Goal: Information Seeking & Learning: Learn about a topic

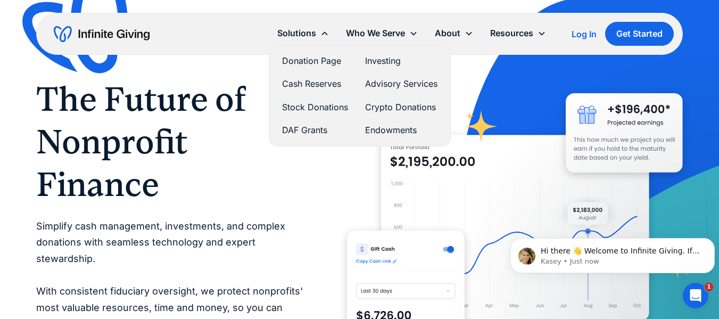
click at [308, 60] on link "Donation Page" at bounding box center [315, 61] width 66 height 14
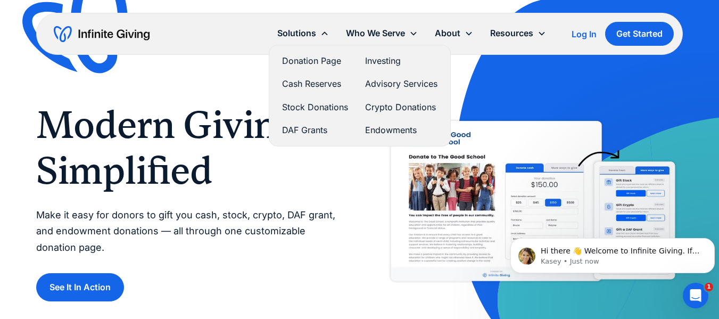
click at [394, 129] on link "Endowments" at bounding box center [401, 130] width 72 height 14
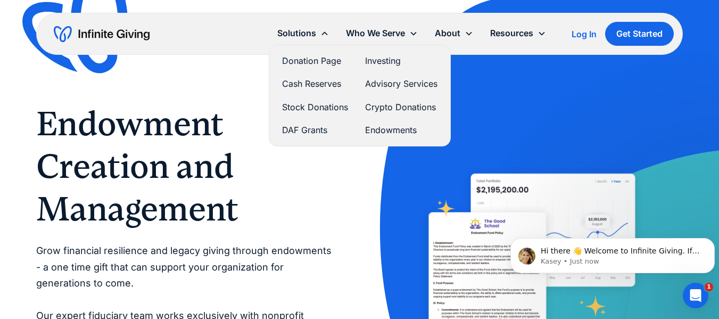
click at [329, 104] on link "Stock Donations" at bounding box center [315, 107] width 66 height 14
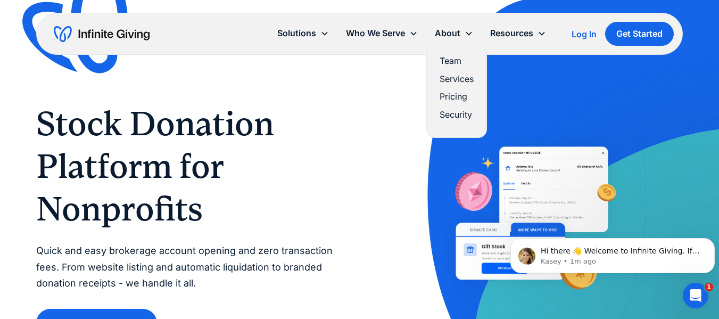
click at [454, 60] on link "Team" at bounding box center [456, 61] width 34 height 14
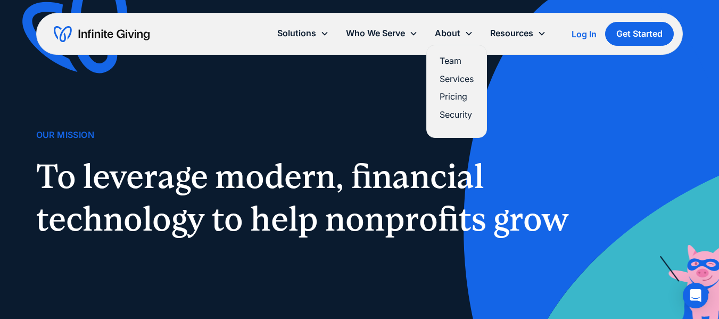
click at [451, 98] on link "Pricing" at bounding box center [456, 96] width 34 height 14
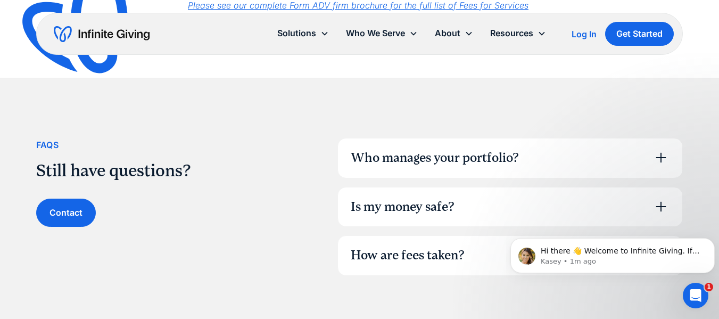
scroll to position [745, 0]
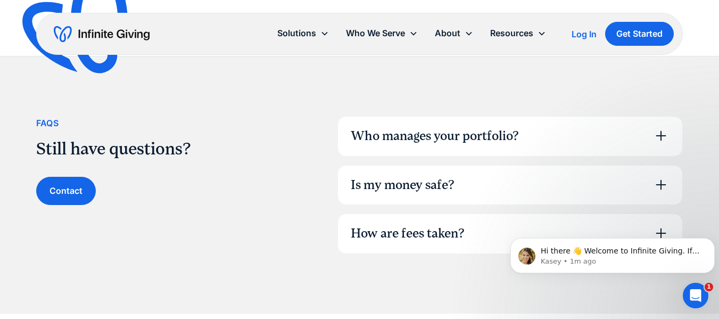
click at [434, 180] on div "Is my money safe?" at bounding box center [403, 185] width 104 height 18
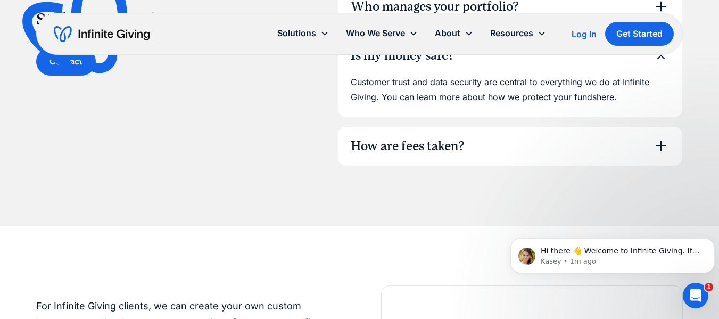
scroll to position [958, 0]
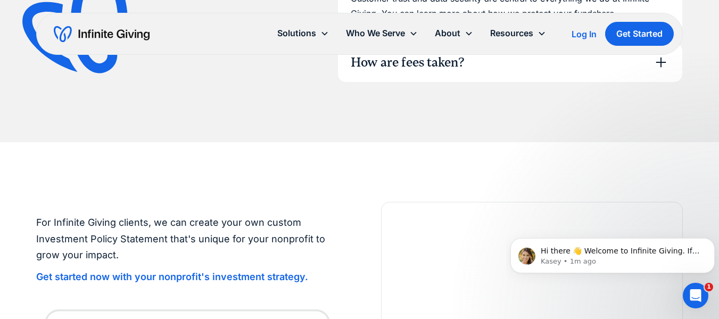
click at [416, 71] on div "How are fees taken?" at bounding box center [408, 63] width 114 height 18
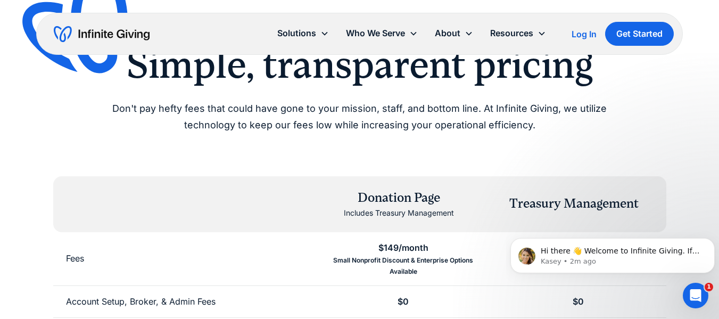
scroll to position [0, 0]
